Goal: Obtain resource: Obtain resource

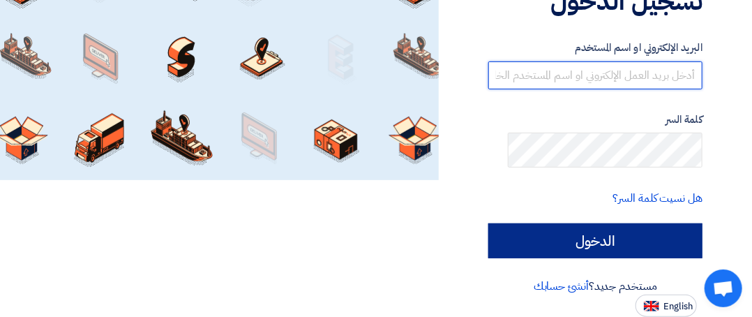
type input "[EMAIL_ADDRESS][DOMAIN_NAME]"
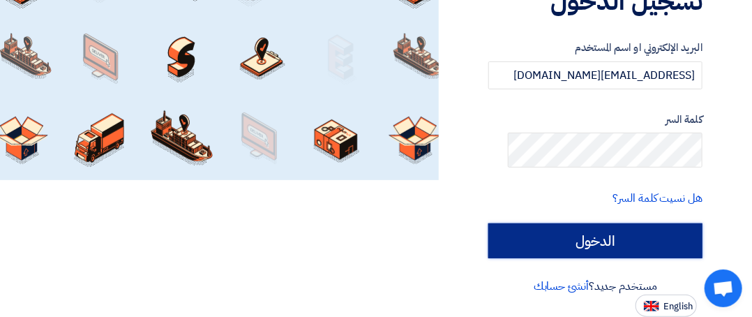
click at [574, 223] on input "الدخول" at bounding box center [595, 240] width 214 height 35
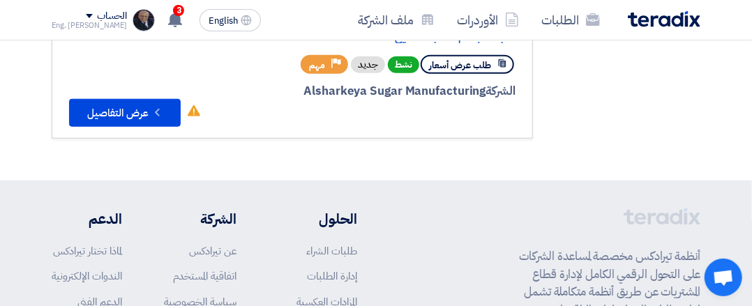
scroll to position [558, -23]
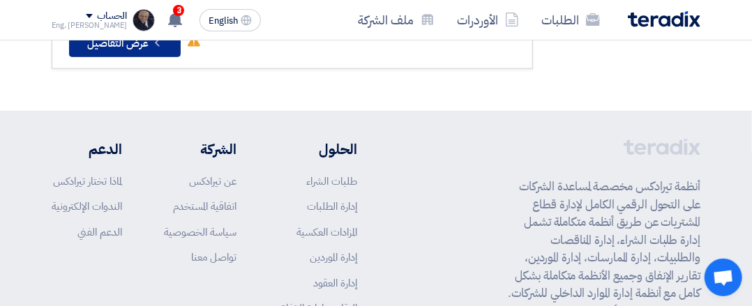
click at [98, 57] on button "Check details عرض التفاصيل" at bounding box center [125, 43] width 112 height 28
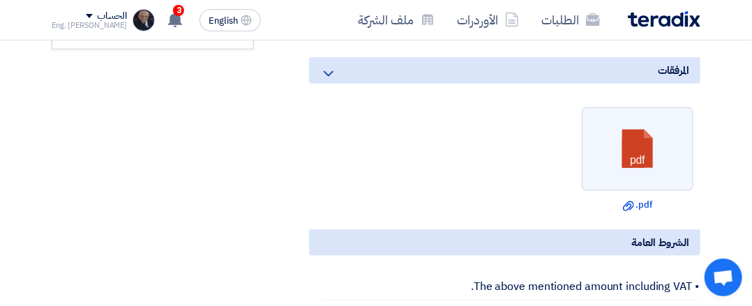
scroll to position [418, 0]
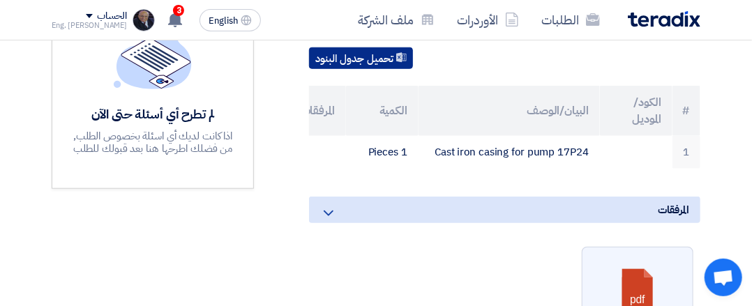
click at [376, 70] on button "تحميل جدول البنود" at bounding box center [361, 58] width 104 height 22
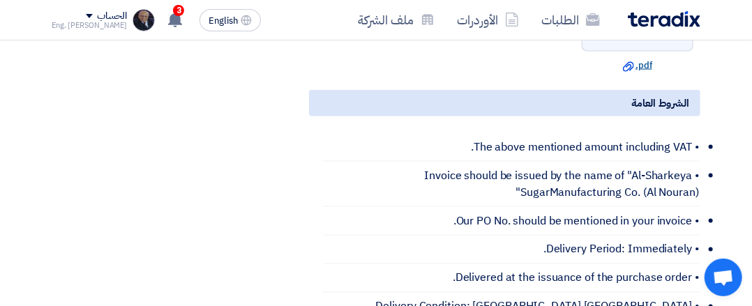
scroll to position [767, 0]
